Goal: Information Seeking & Learning: Learn about a topic

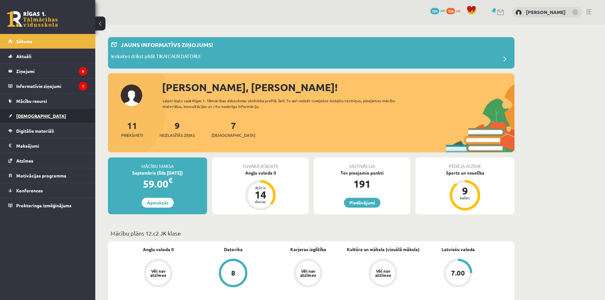
click at [35, 117] on span "[DEMOGRAPHIC_DATA]" at bounding box center [41, 116] width 50 height 6
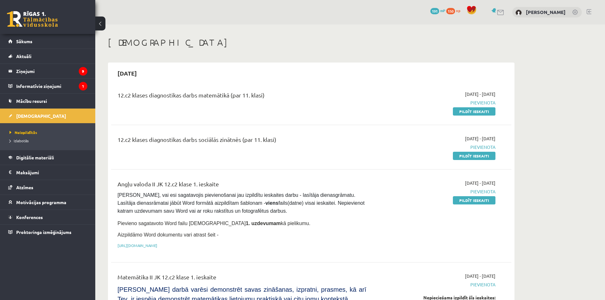
drag, startPoint x: 136, startPoint y: 90, endPoint x: 358, endPoint y: 114, distance: 223.5
click at [359, 110] on div "12.c2 klases diagnostikas darbs matemātikā (par 11. klasi) [DATE] - [DATE] [GEO…" at bounding box center [311, 102] width 400 height 37
click at [218, 118] on div "12.c2 klases diagnostikas darbs matemātikā (par 11. klasi) [DATE] - [DATE] [GEO…" at bounding box center [311, 102] width 400 height 37
drag, startPoint x: 124, startPoint y: 95, endPoint x: 295, endPoint y: 103, distance: 171.0
click at [295, 102] on div "12.c2 klases diagnostikas darbs matemātikā (par 11. klasi) [DATE] - [DATE] [GEO…" at bounding box center [311, 102] width 400 height 37
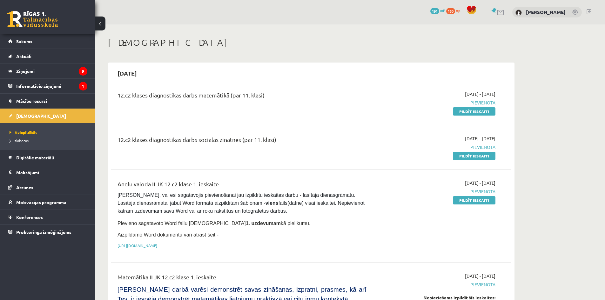
click at [294, 103] on div "12.c2 klases diagnostikas darbs matemātikā (par 11. klasi)" at bounding box center [242, 103] width 258 height 24
drag, startPoint x: 119, startPoint y: 132, endPoint x: 304, endPoint y: 151, distance: 185.8
click at [304, 151] on div "12.c2 klases diagnostikas darbs sociālās zinātnēs (par 11. klasi) [DATE] - [DAT…" at bounding box center [311, 147] width 400 height 37
click at [213, 159] on div "12.c2 klases diagnostikas darbs sociālās zinātnēs (par 11. klasi) [DATE] - [DAT…" at bounding box center [311, 147] width 400 height 37
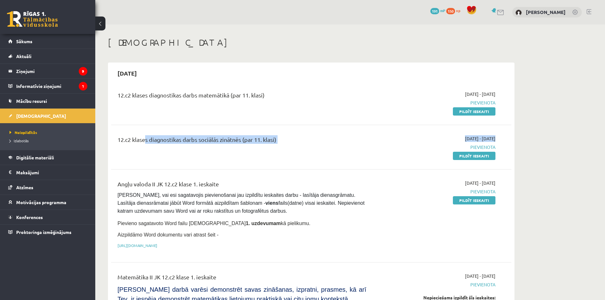
drag, startPoint x: 320, startPoint y: 118, endPoint x: 380, endPoint y: 143, distance: 64.1
click at [380, 143] on div "12.c2 klases diagnostikas darbs sociālās zinātnēs (par 11. klasi) [DATE] - [DAT…" at bounding box center [311, 147] width 400 height 37
click at [304, 147] on div "12.c2 klases diagnostikas darbs sociālās zinātnēs (par 11. klasi)" at bounding box center [242, 147] width 258 height 24
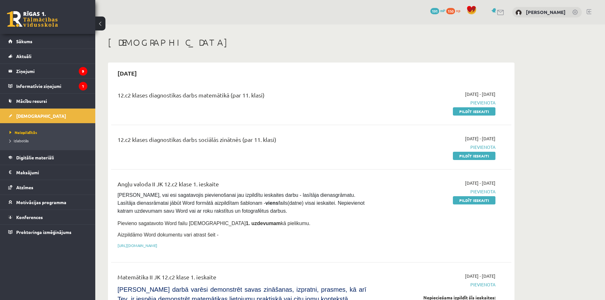
drag, startPoint x: 212, startPoint y: 172, endPoint x: 181, endPoint y: 173, distance: 31.4
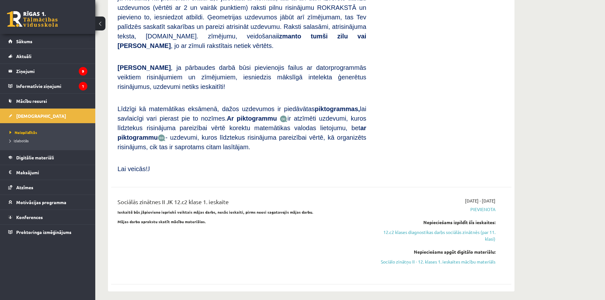
scroll to position [423, 0]
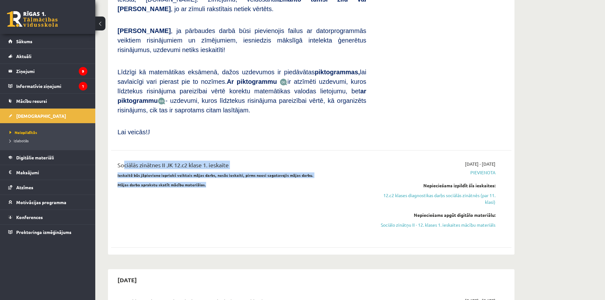
drag, startPoint x: 122, startPoint y: 144, endPoint x: 302, endPoint y: 166, distance: 181.4
click at [309, 162] on div "Sociālās zinātnes II JK 12.c2 klase 1. ieskaite Ieskaitē būs jāpievieno iepriek…" at bounding box center [242, 199] width 258 height 77
click at [243, 154] on div "Sociālās zinātnes II JK 12.c2 klase 1. ieskaite Ieskaitē būs jāpievieno iepriek…" at bounding box center [311, 198] width 400 height 89
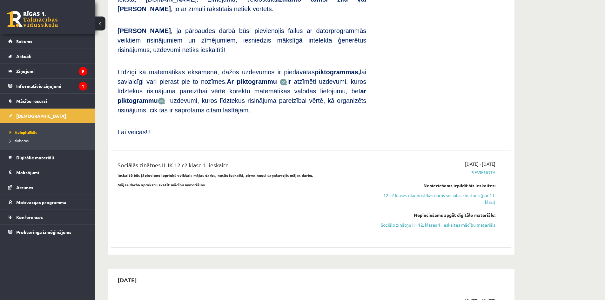
drag, startPoint x: 236, startPoint y: 105, endPoint x: 236, endPoint y: 108, distance: 3.2
drag, startPoint x: 111, startPoint y: 258, endPoint x: 178, endPoint y: 258, distance: 67.3
click at [179, 272] on div "[DATE]" at bounding box center [311, 279] width 400 height 15
drag, startPoint x: 177, startPoint y: 257, endPoint x: 181, endPoint y: 250, distance: 8.7
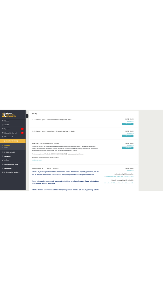
scroll to position [0, 0]
